Goal: Task Accomplishment & Management: Use online tool/utility

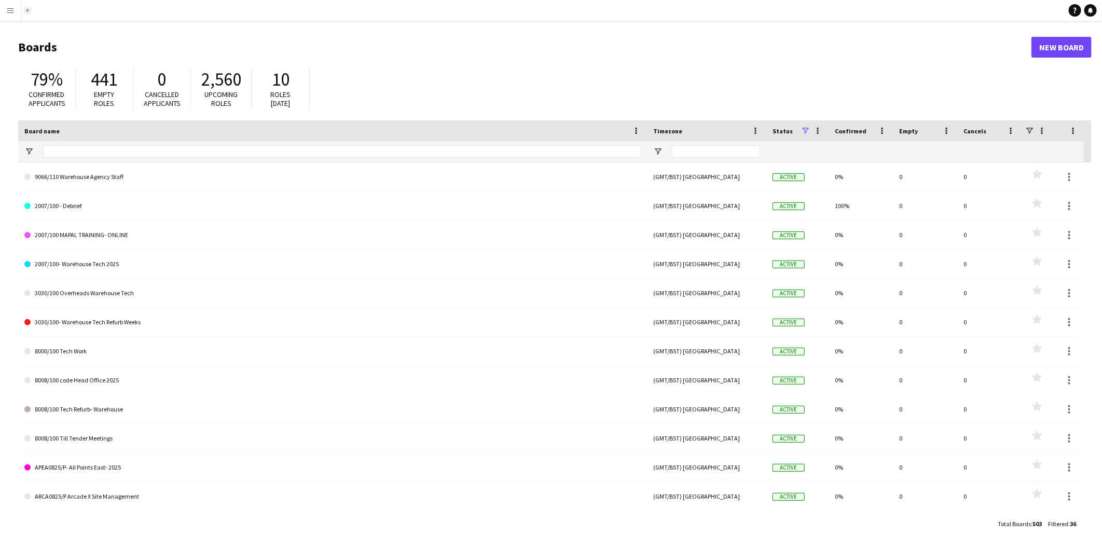
click at [26, 10] on app-icon "Add" at bounding box center [27, 10] width 4 height 4
click at [6, 9] on app-icon "Menu" at bounding box center [10, 10] width 8 height 8
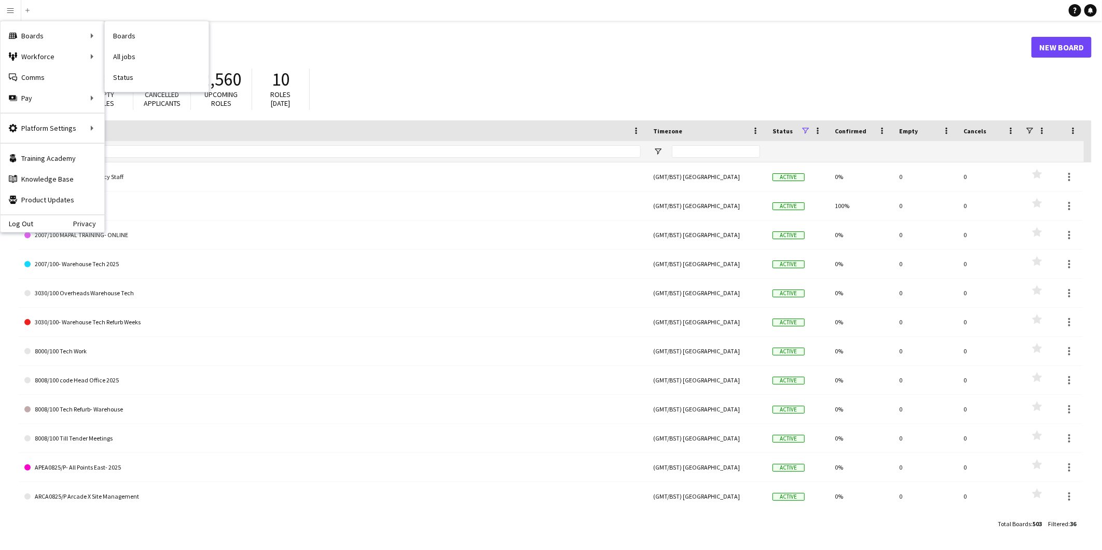
click at [126, 39] on link "Boards" at bounding box center [157, 35] width 104 height 21
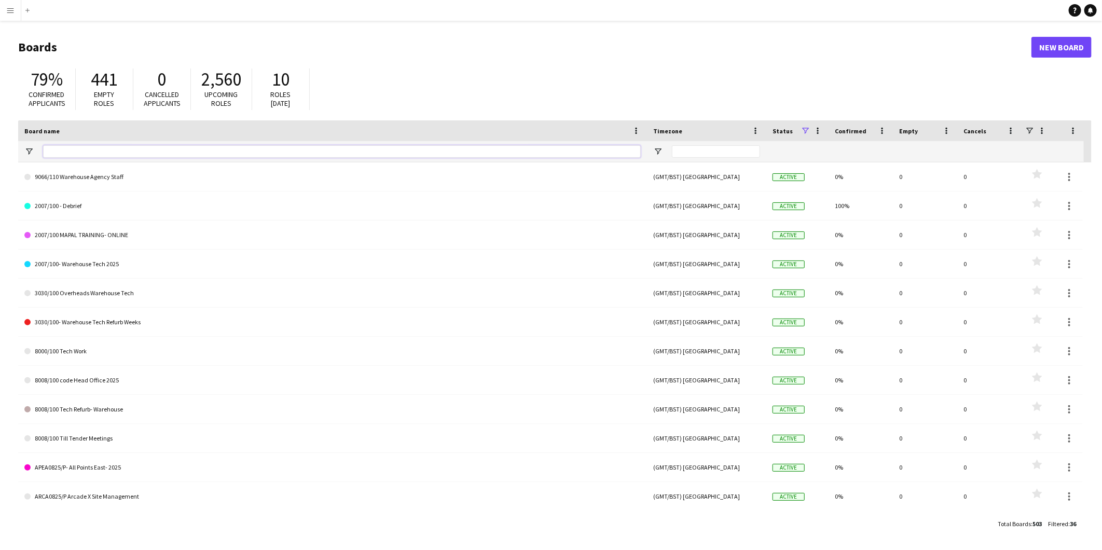
click at [63, 155] on input "Board name Filter Input" at bounding box center [342, 151] width 598 height 12
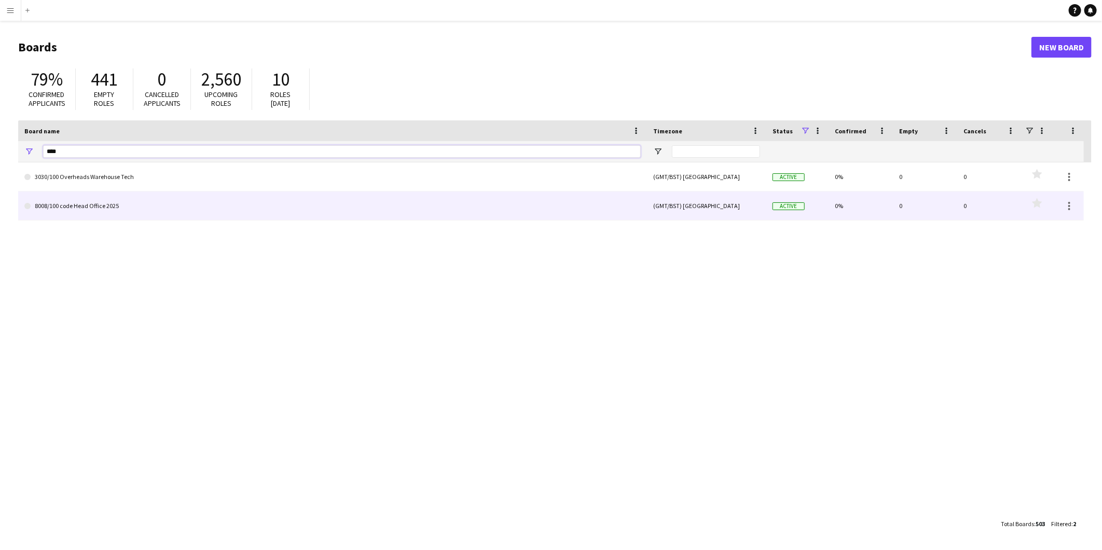
type input "****"
click at [176, 208] on link "8008/100 code Head Office 2025" at bounding box center [332, 205] width 616 height 29
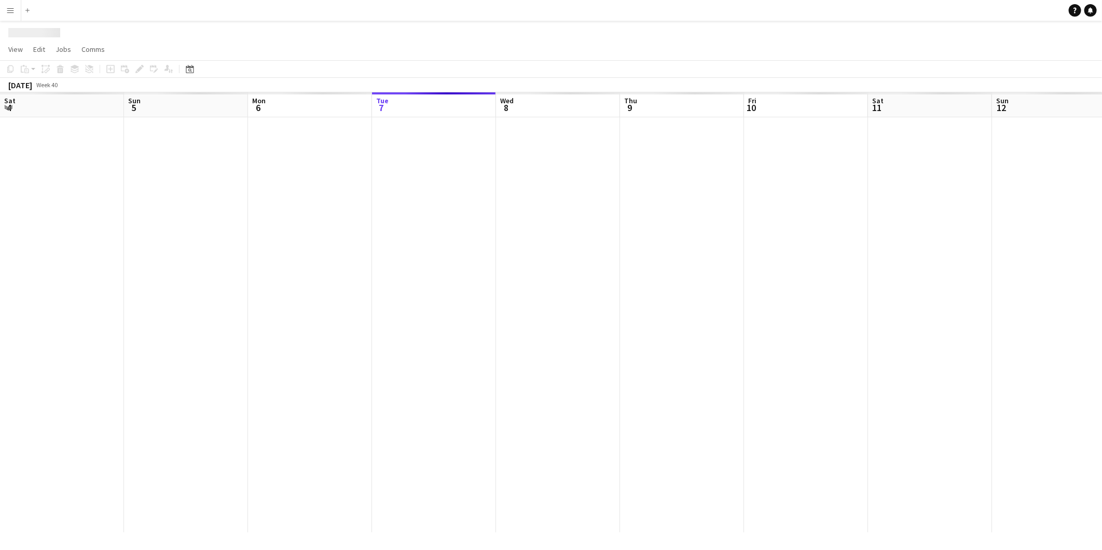
scroll to position [0, 247]
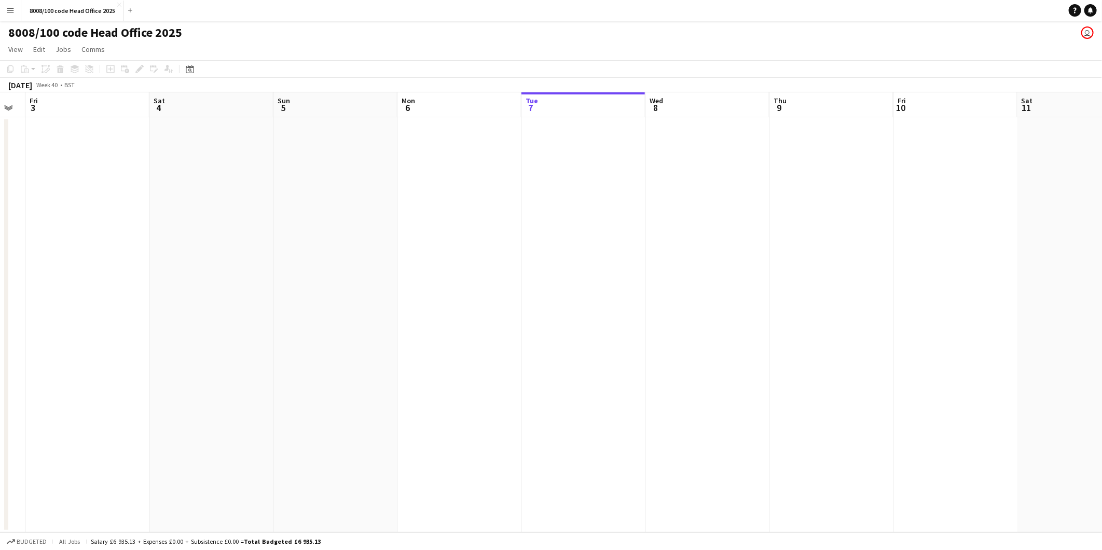
drag, startPoint x: 356, startPoint y: 317, endPoint x: 754, endPoint y: 318, distance: 397.4
click at [754, 318] on app-calendar-viewport "Wed 1 Thu 2 Fri 3 Sat 4 Sun 5 Mon 6 Tue 7 Wed 8 Thu 9 Fri 10 Sat 11 Sun 12 Mon …" at bounding box center [551, 312] width 1102 height 440
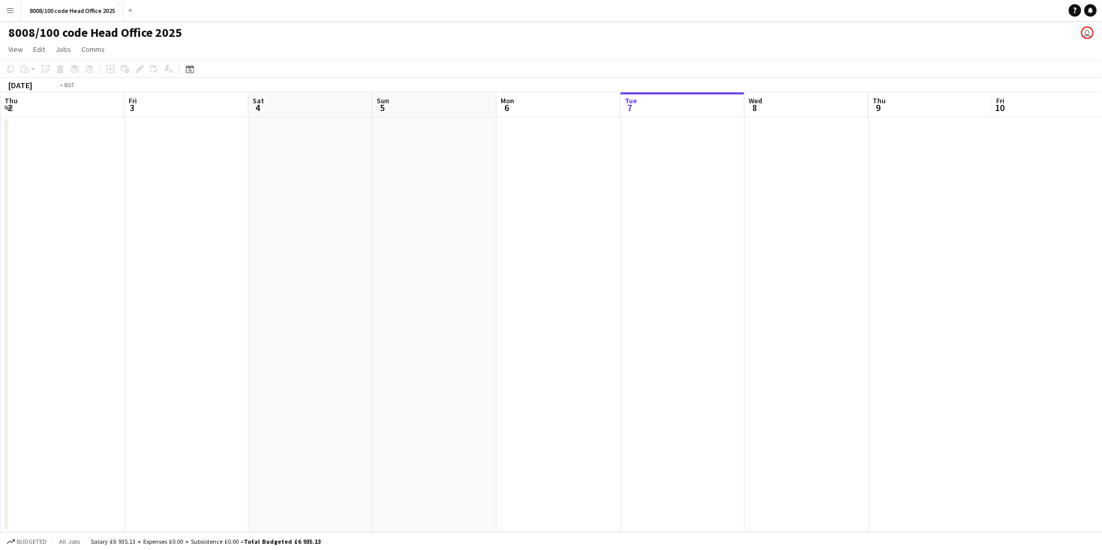
drag, startPoint x: 117, startPoint y: 319, endPoint x: 615, endPoint y: 319, distance: 497.5
click at [615, 319] on app-calendar-viewport "Tue 30 Wed 1 Thu 2 Fri 3 Sat 4 Sun 5 Mon 6 Tue 7 Wed 8 Thu 9 Fri 10 Sat 11 Sun …" at bounding box center [551, 312] width 1102 height 440
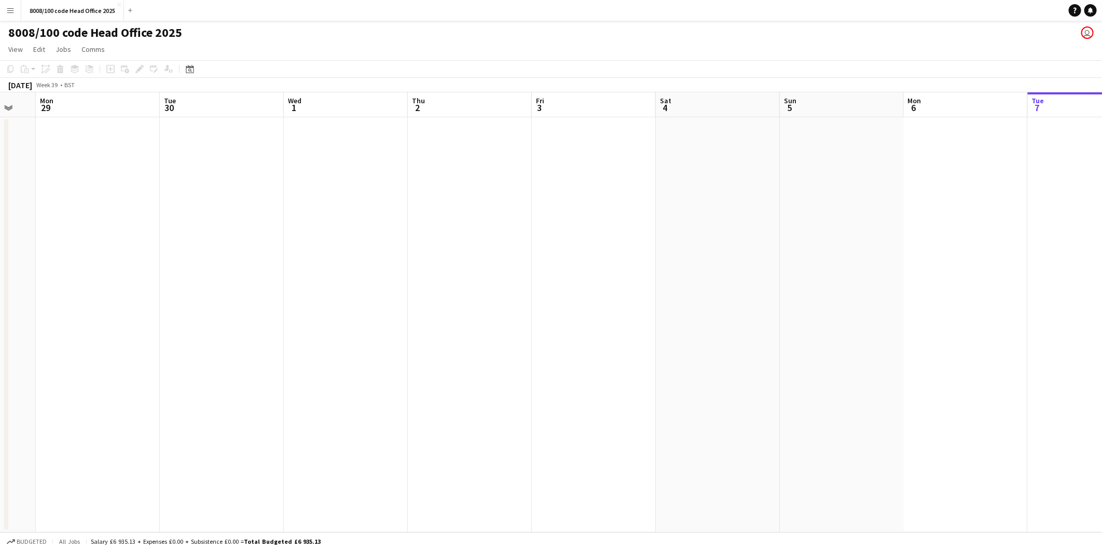
click at [4, 9] on button "Menu" at bounding box center [10, 10] width 21 height 21
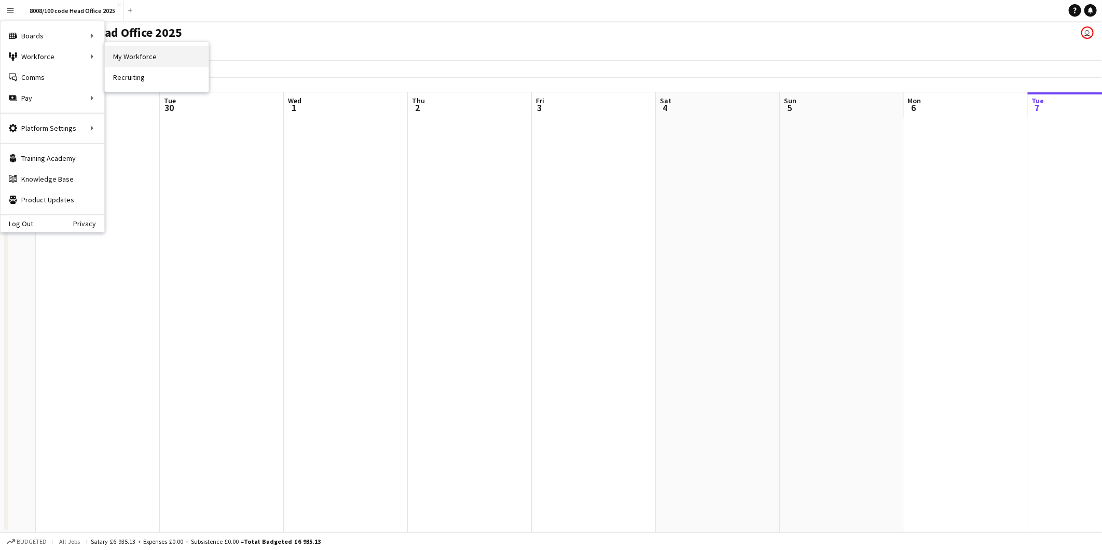
click at [144, 58] on link "My Workforce" at bounding box center [157, 56] width 104 height 21
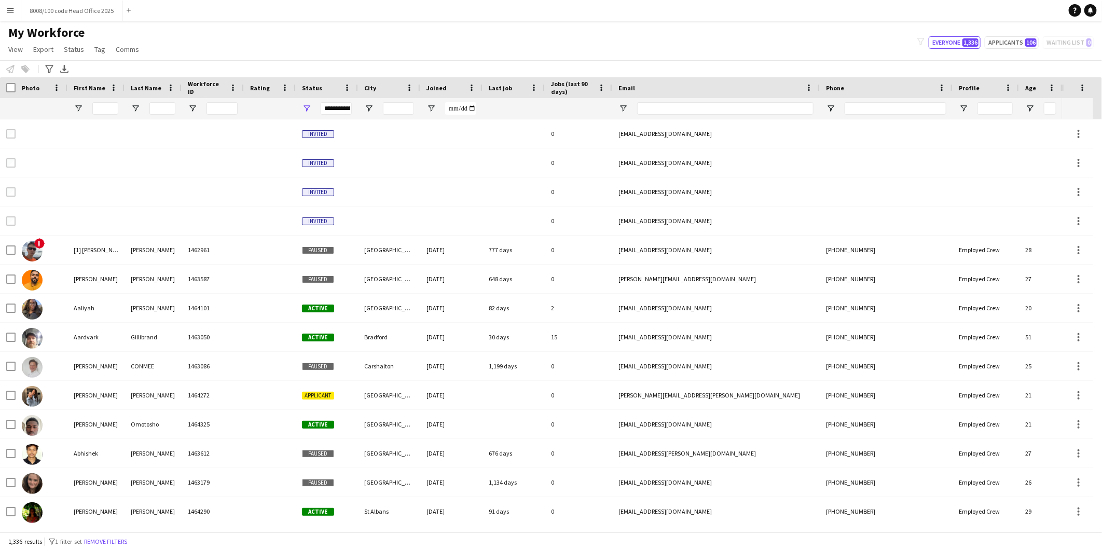
click at [107, 101] on div at bounding box center [105, 108] width 26 height 21
click at [105, 111] on input "First Name Filter Input" at bounding box center [105, 108] width 26 height 12
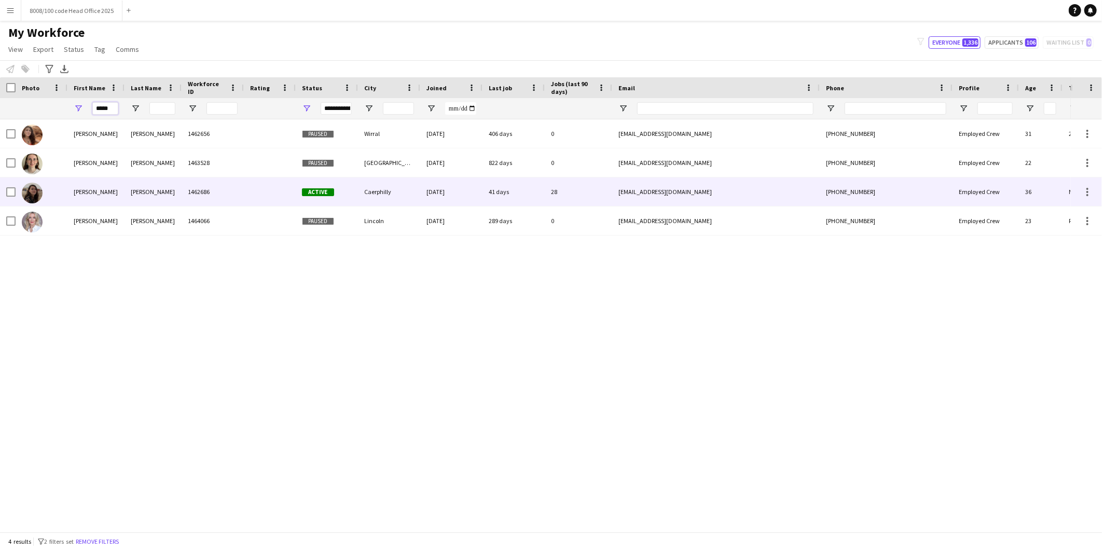
type input "*****"
click at [156, 187] on div "Sylvester" at bounding box center [153, 191] width 57 height 29
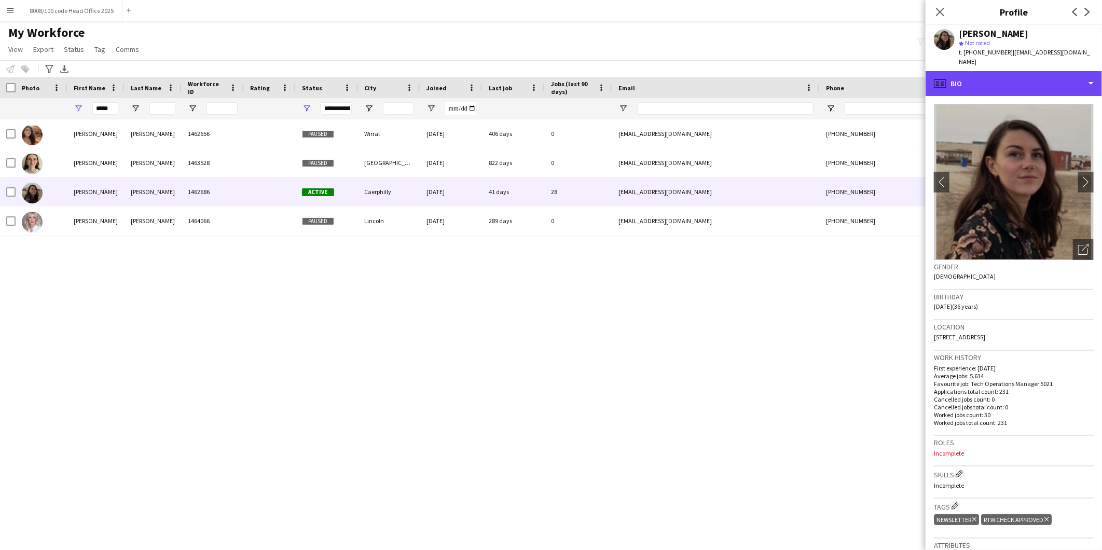
click at [1049, 75] on div "profile Bio" at bounding box center [1014, 83] width 176 height 25
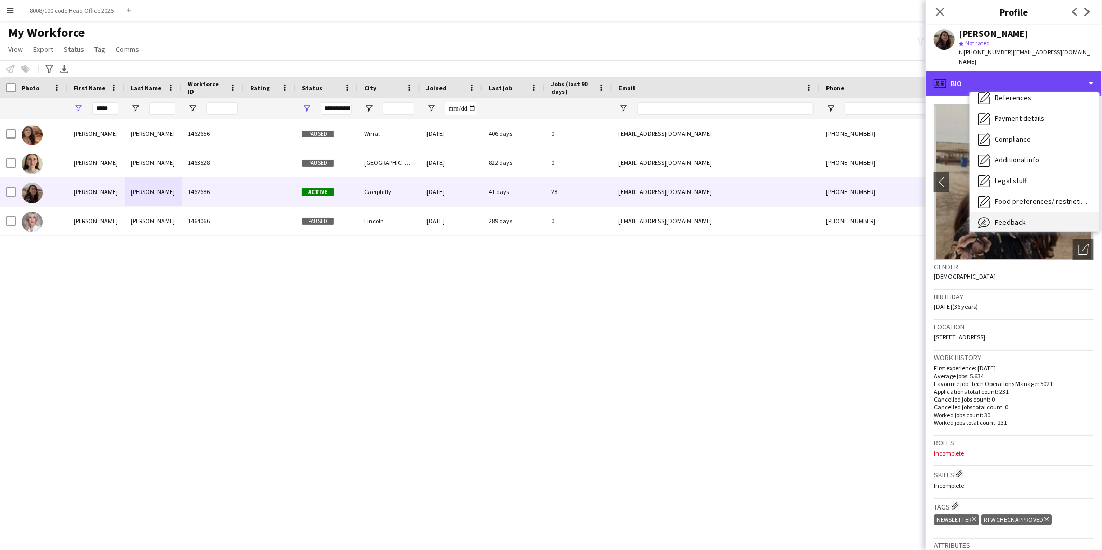
scroll to position [138, 0]
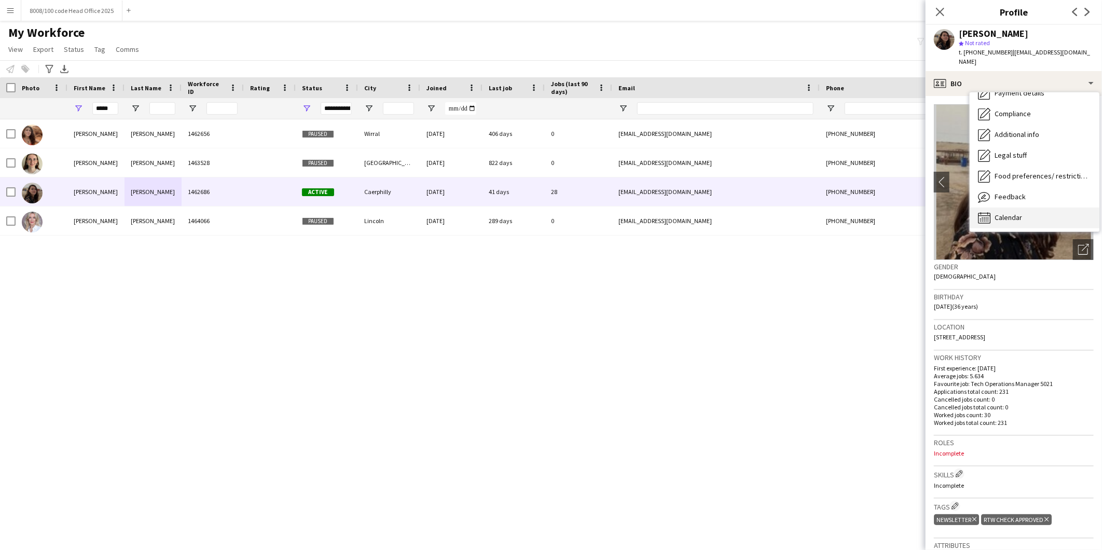
click at [1026, 208] on div "Calendar Calendar" at bounding box center [1035, 218] width 130 height 21
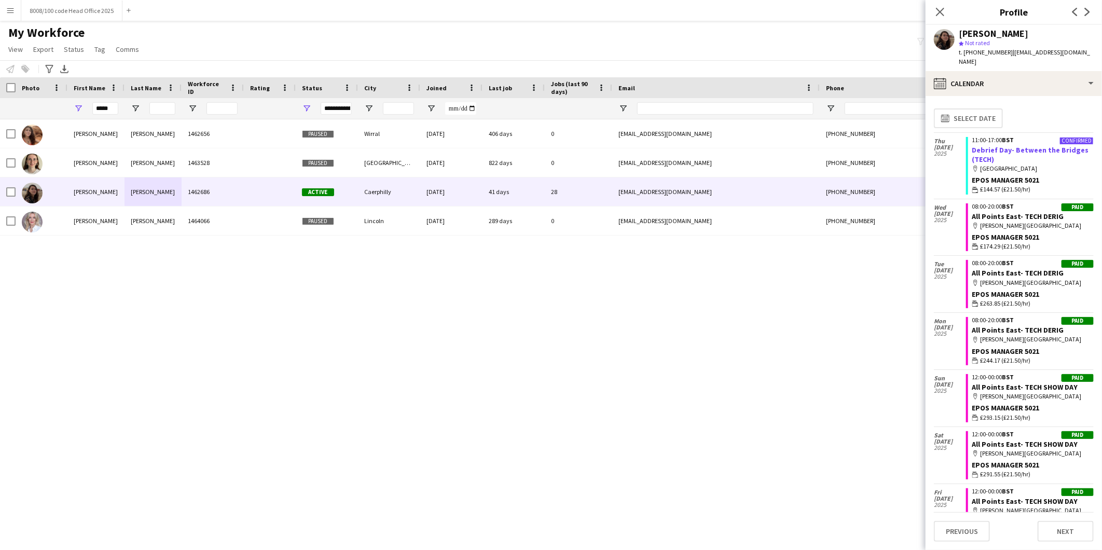
click at [1014, 145] on link "Debrief Day- Between the Bridges (TECH)" at bounding box center [1030, 154] width 117 height 19
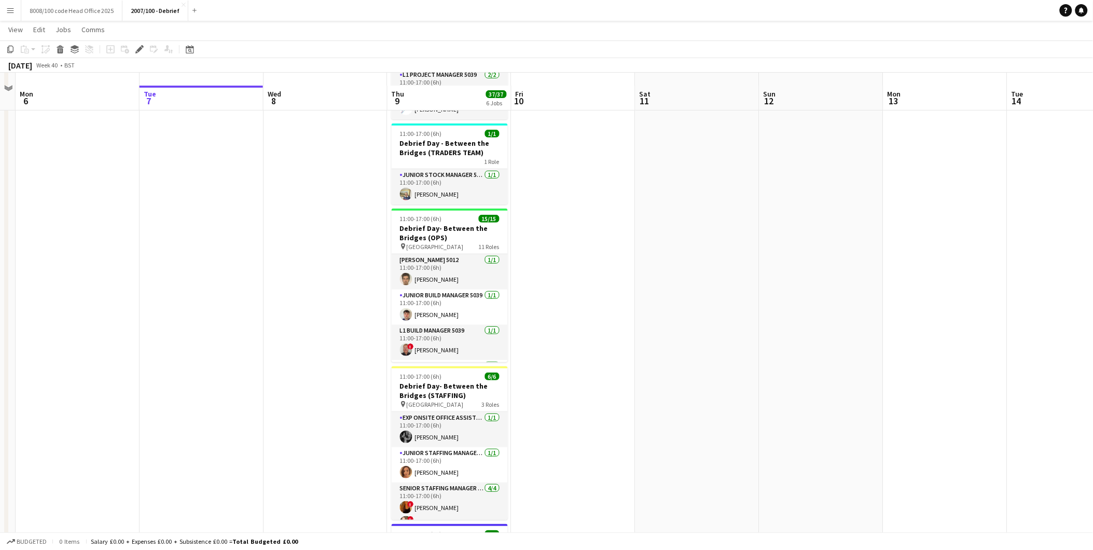
scroll to position [115, 0]
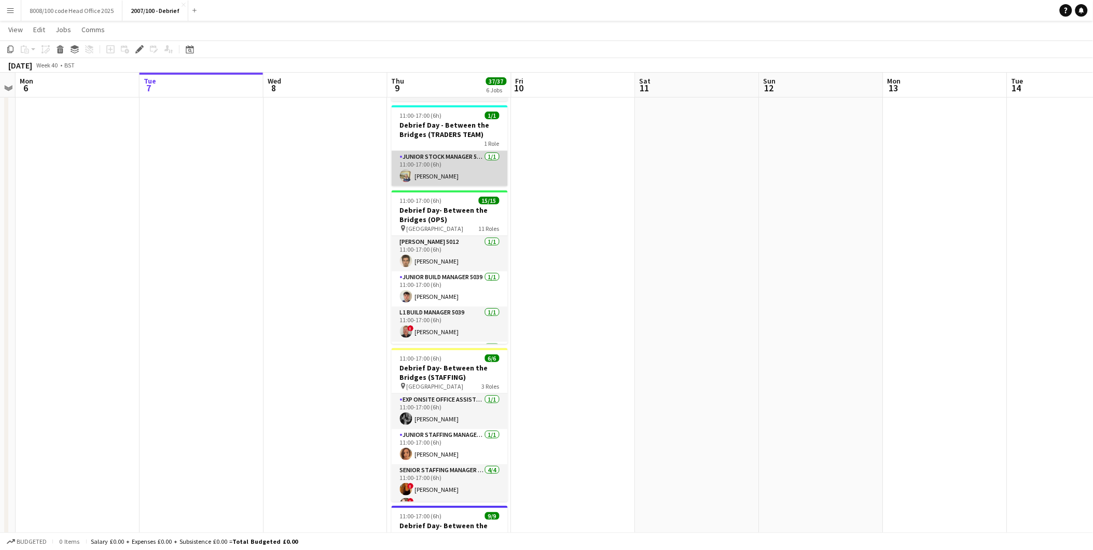
click at [454, 163] on app-card-role "Junior Stock Manager 5039 1/1 11:00-17:00 (6h) Anna Fairley" at bounding box center [450, 168] width 116 height 35
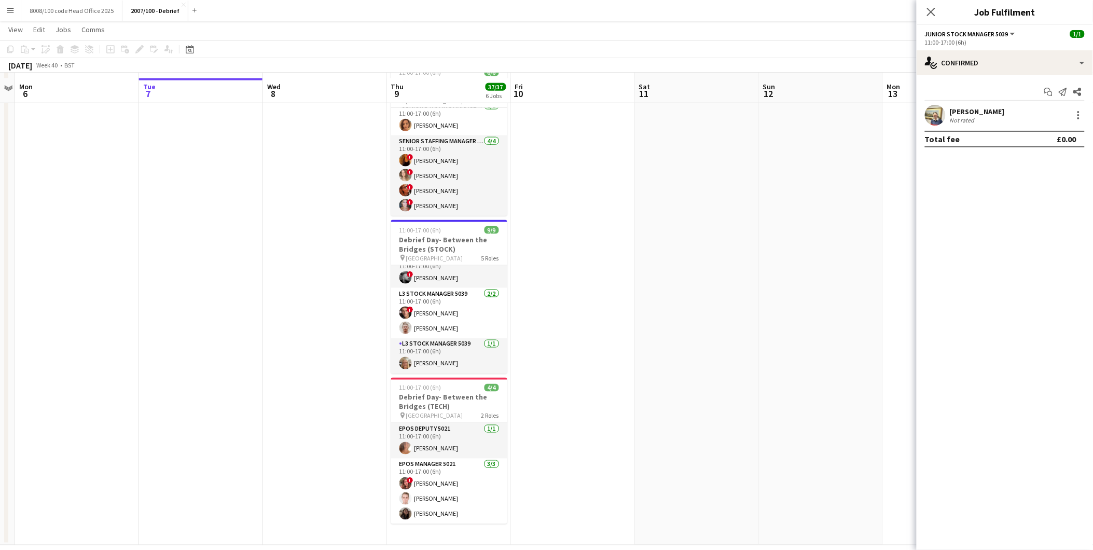
scroll to position [416, 0]
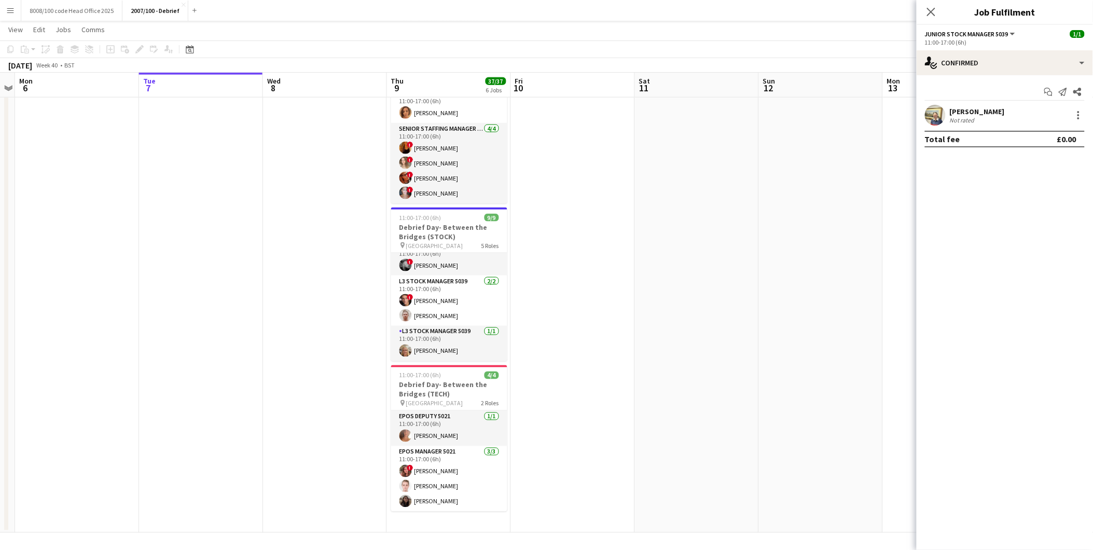
click at [610, 343] on app-date-cell at bounding box center [573, 117] width 124 height 832
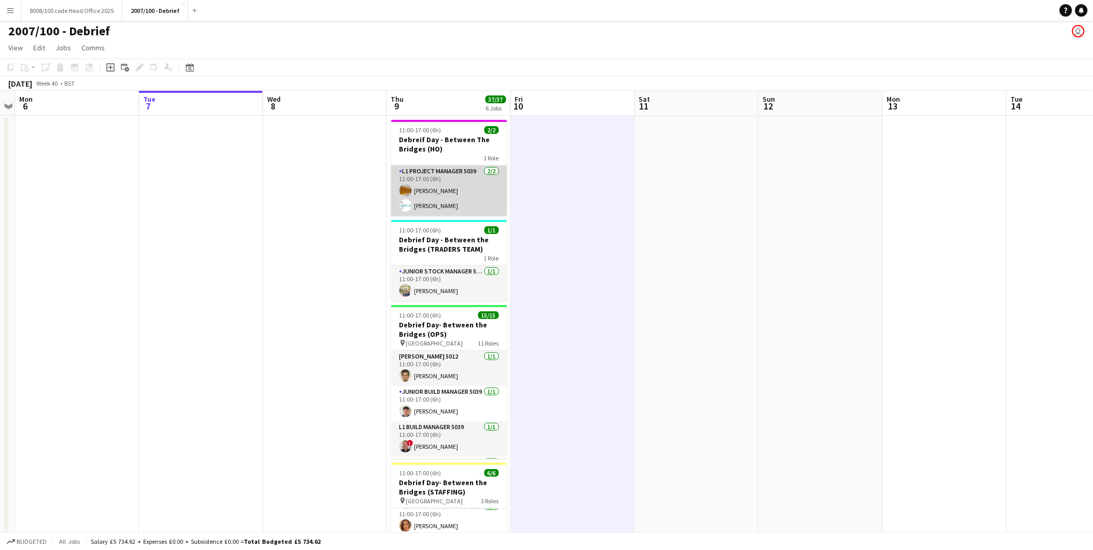
scroll to position [0, 0]
